Goal: Task Accomplishment & Management: Manage account settings

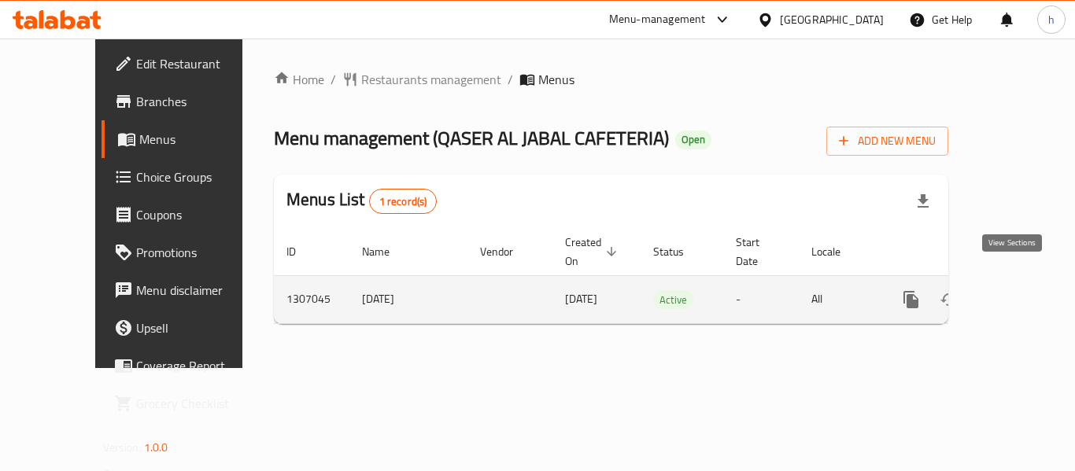
click at [1018, 293] on icon "enhanced table" at bounding box center [1025, 300] width 14 height 14
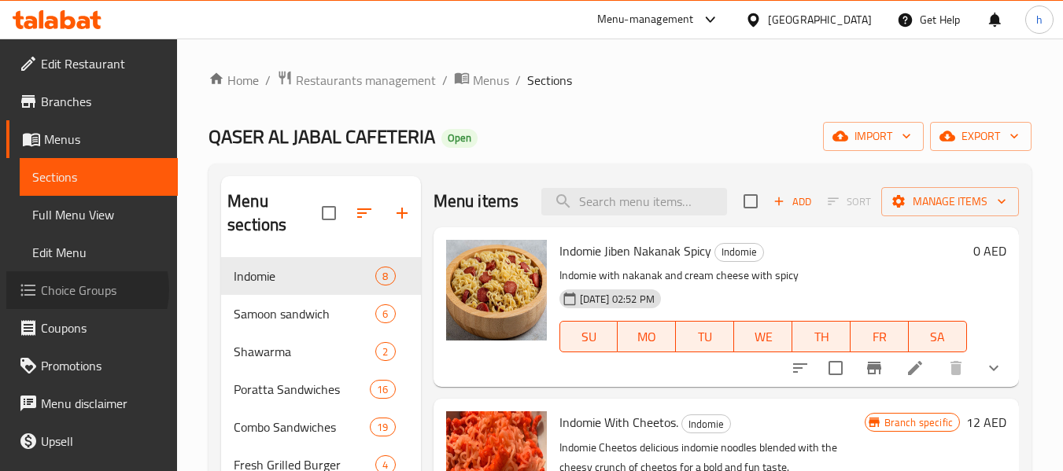
click at [75, 290] on span "Choice Groups" at bounding box center [103, 290] width 124 height 19
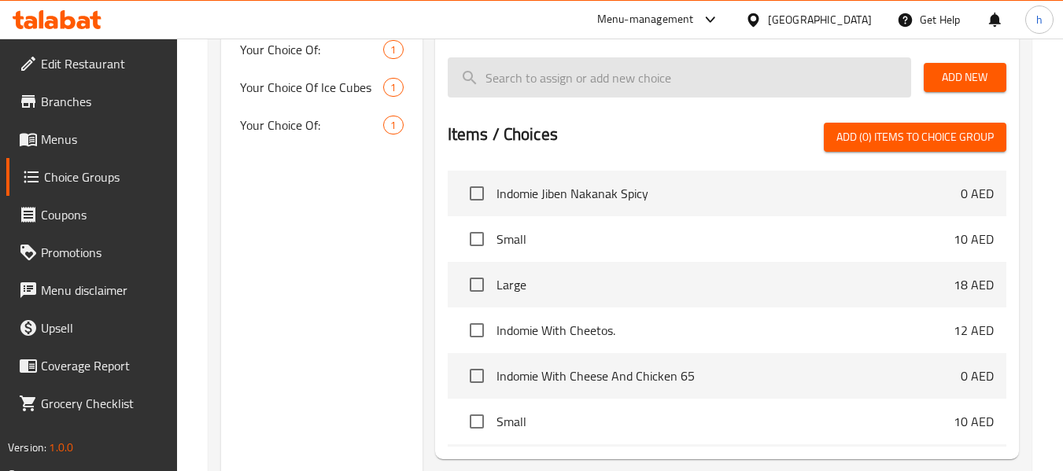
click at [573, 86] on input "search" at bounding box center [680, 77] width 464 height 40
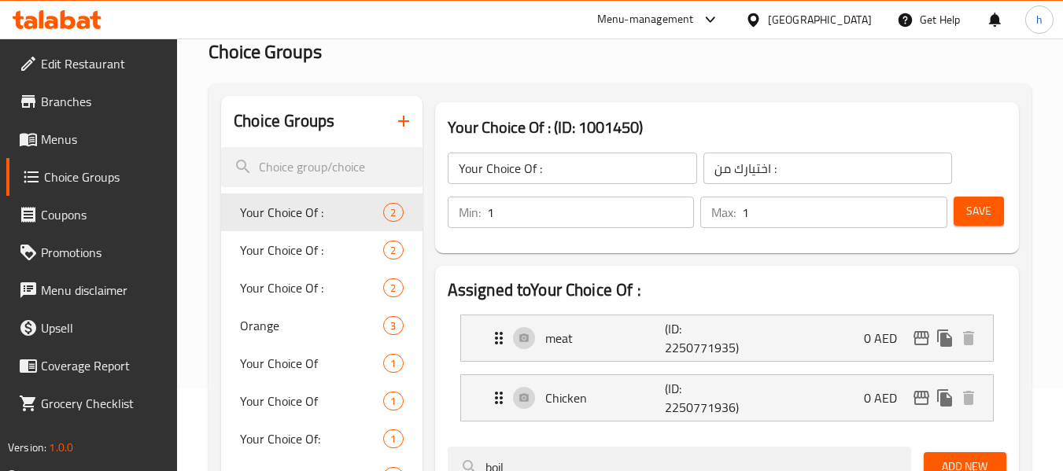
scroll to position [82, 0]
type input "boil"
click at [828, 18] on div "[GEOGRAPHIC_DATA]" at bounding box center [820, 19] width 104 height 17
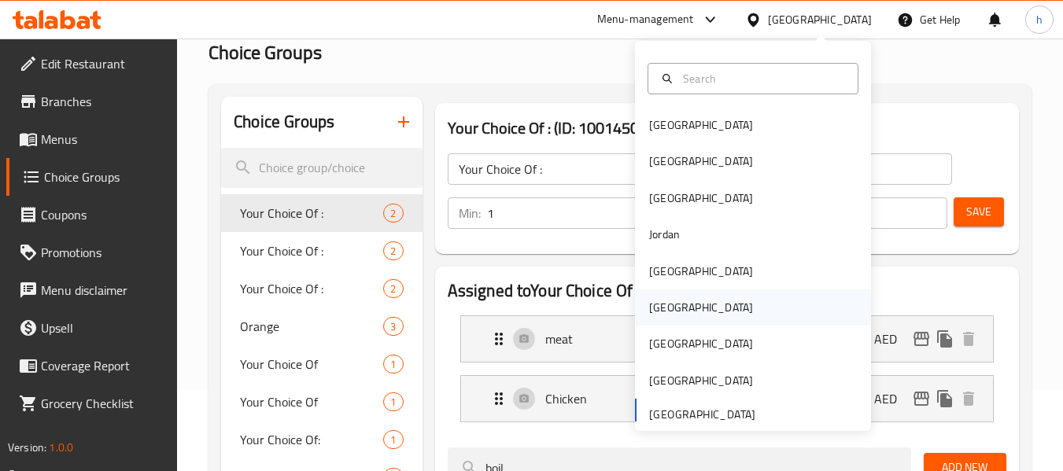
click at [656, 312] on div "[GEOGRAPHIC_DATA]" at bounding box center [701, 307] width 104 height 17
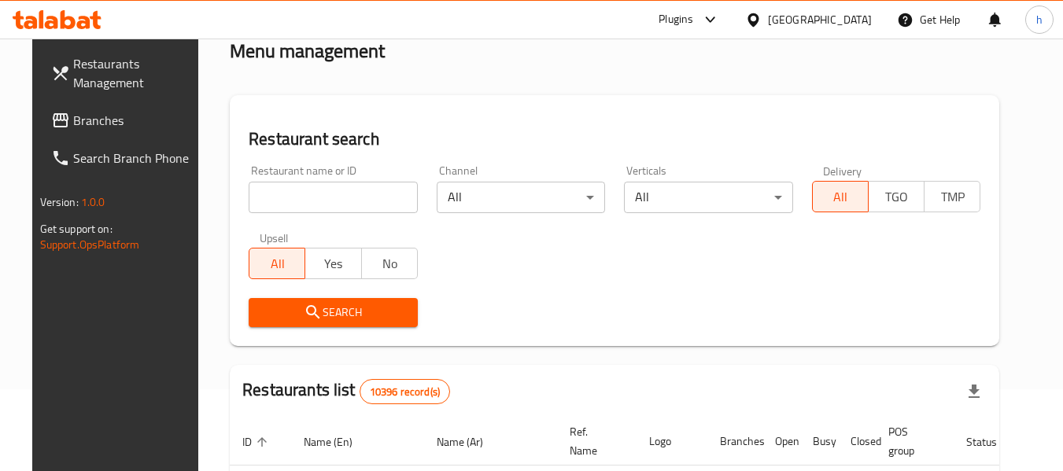
click at [138, 120] on span "Branches" at bounding box center [135, 120] width 124 height 19
